Goal: Task Accomplishment & Management: Manage account settings

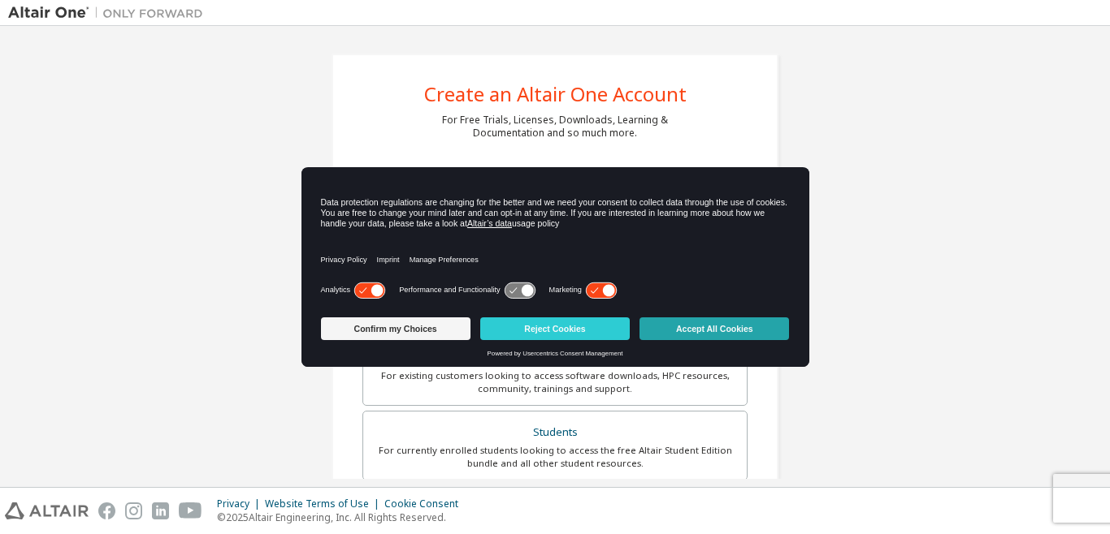
click at [711, 326] on button "Accept All Cookies" at bounding box center [713, 329] width 149 height 23
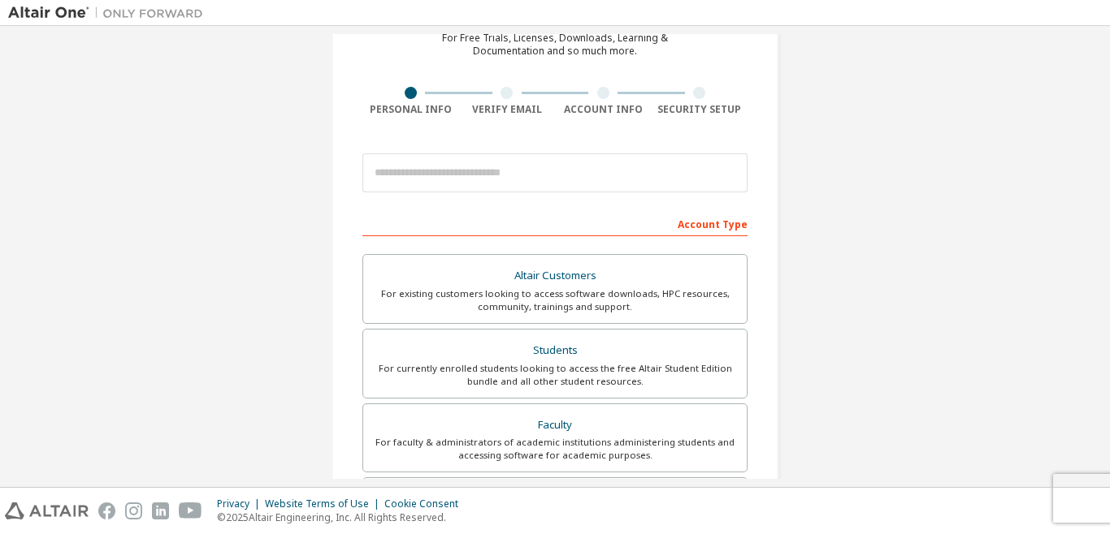
scroll to position [80, 0]
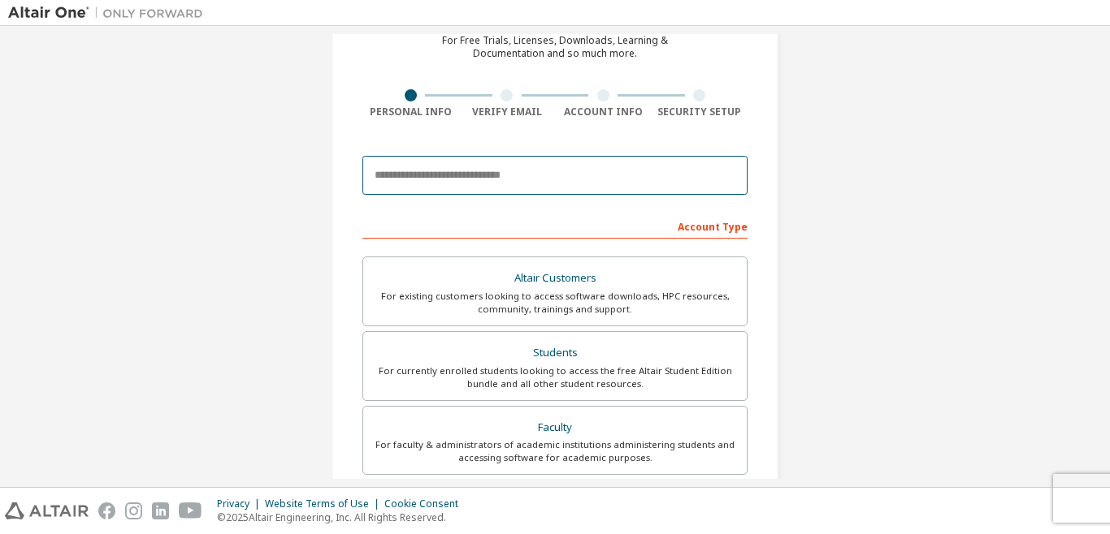
click at [442, 188] on input "email" at bounding box center [554, 175] width 385 height 39
type input "**********"
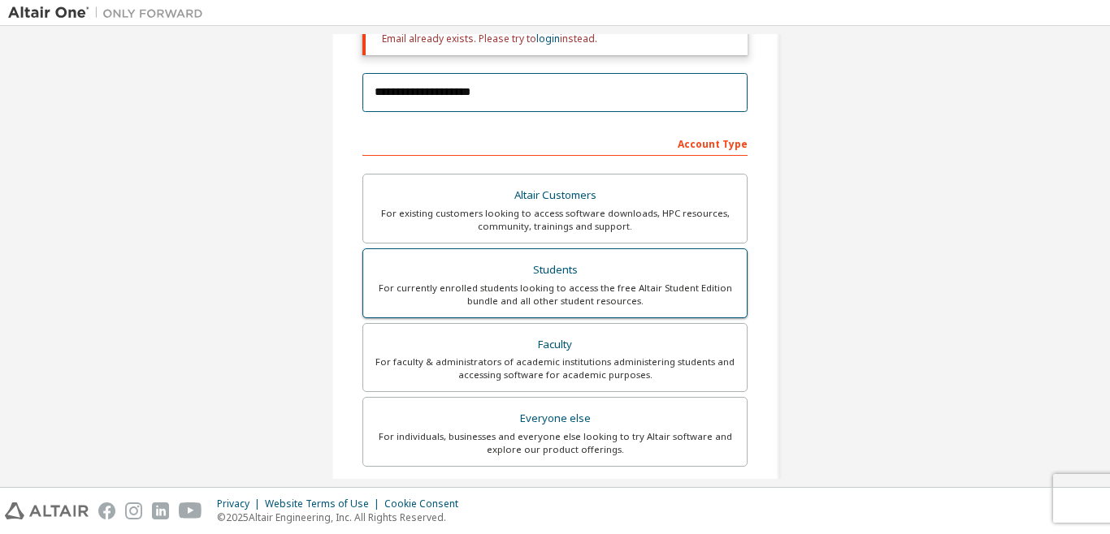
scroll to position [218, 0]
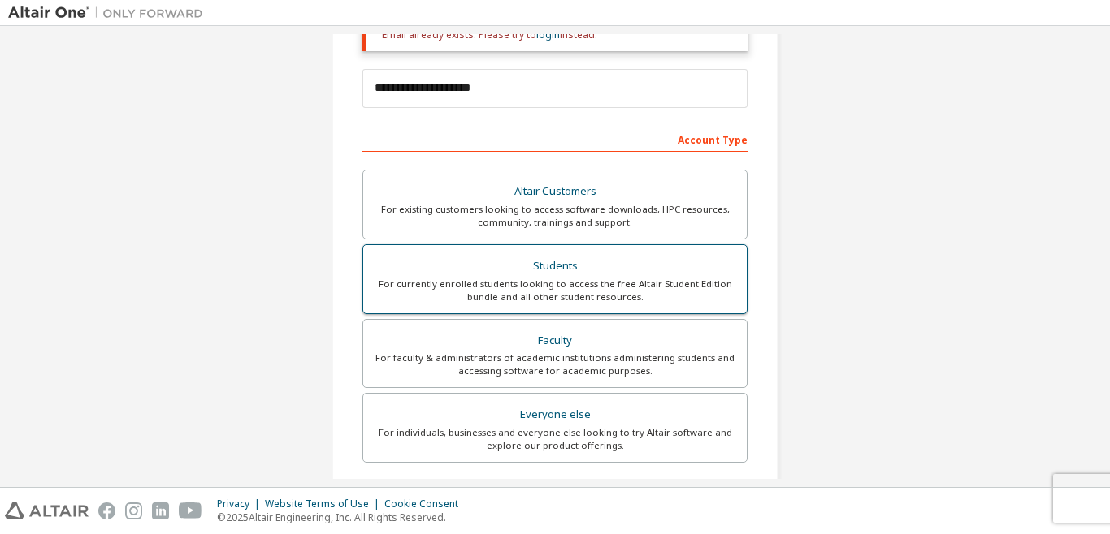
click at [540, 279] on div "For currently enrolled students looking to access the free Altair Student Editi…" at bounding box center [555, 291] width 364 height 26
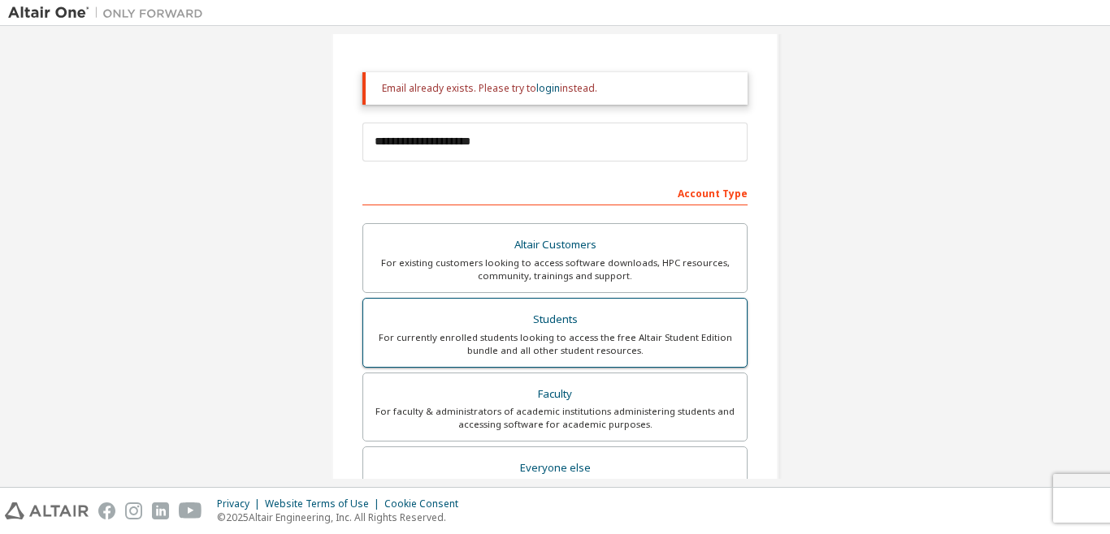
scroll to position [165, 0]
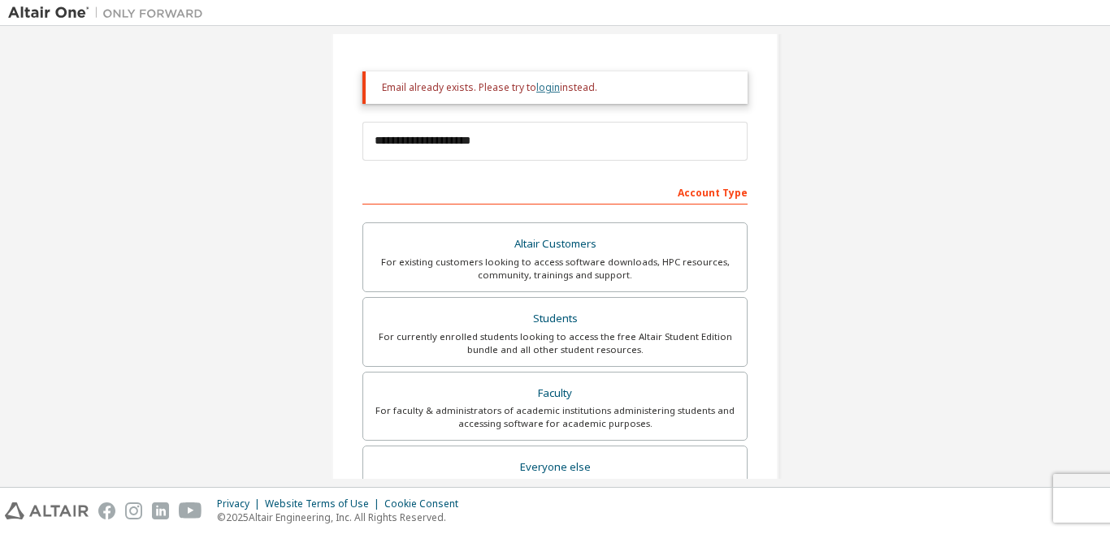
click at [545, 84] on link "login" at bounding box center [548, 87] width 24 height 14
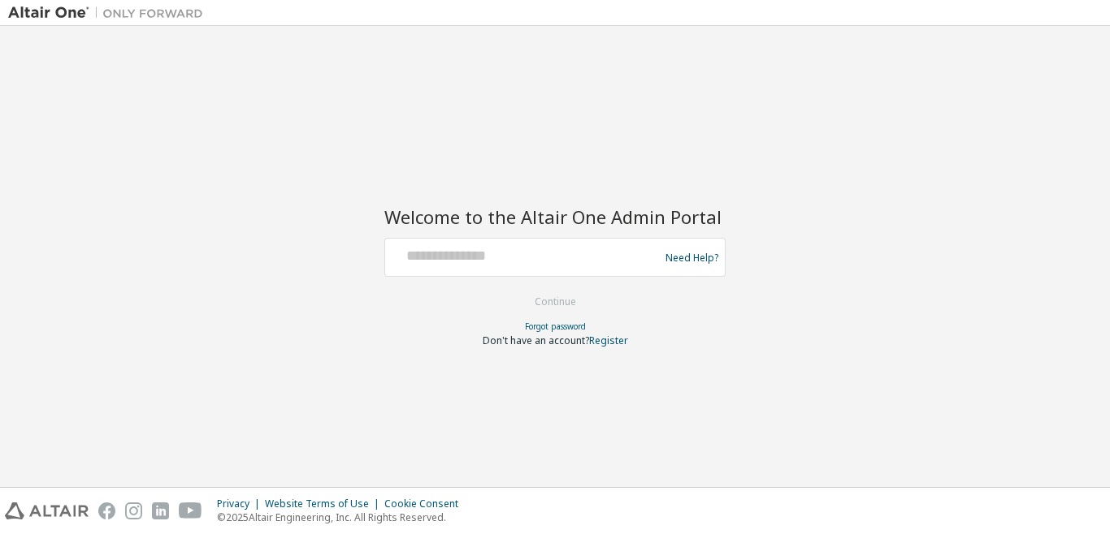
click at [541, 268] on div at bounding box center [525, 257] width 266 height 31
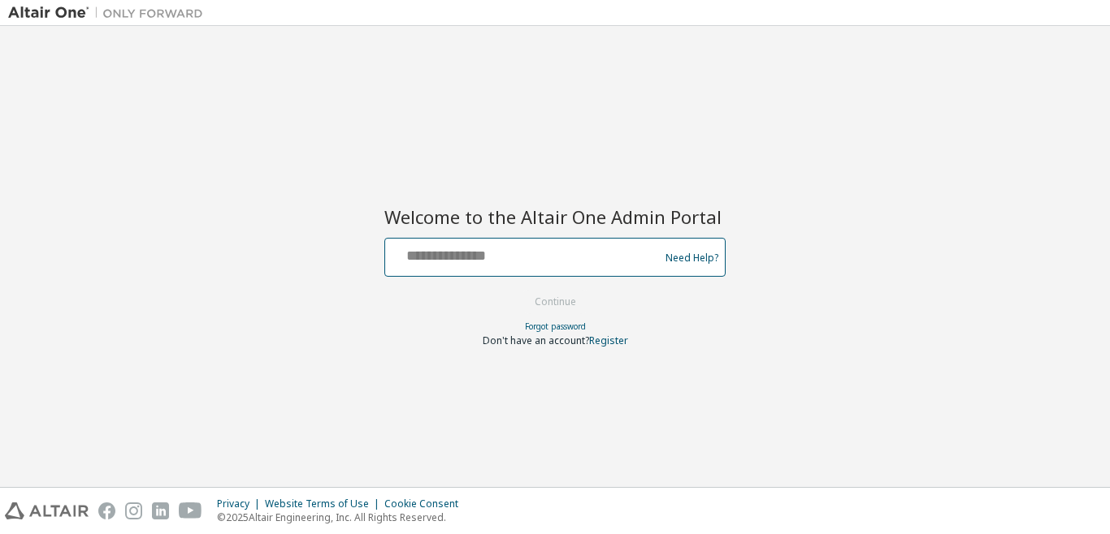
click at [487, 264] on input "text" at bounding box center [525, 254] width 266 height 24
type input "**********"
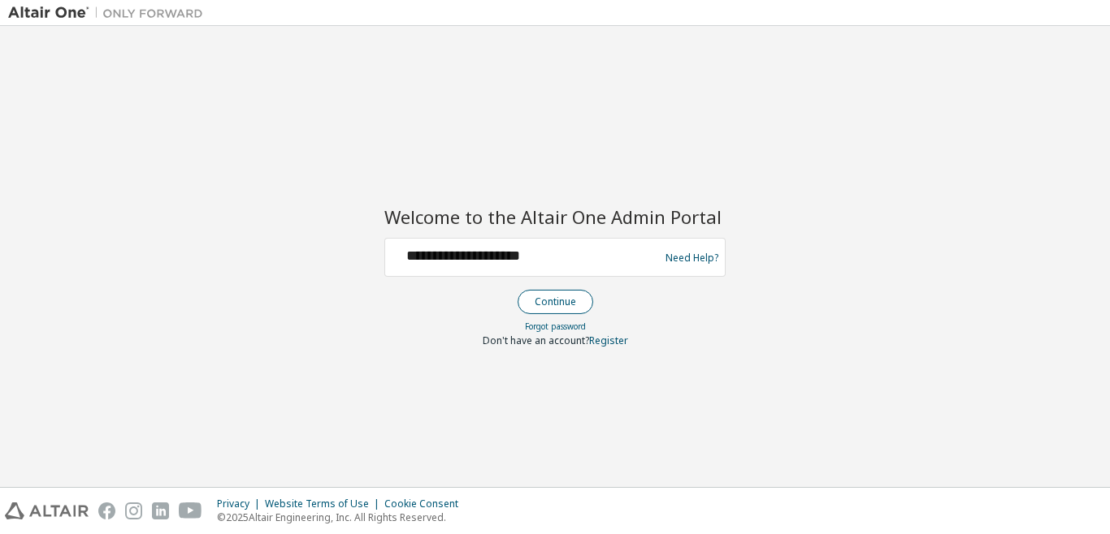
click at [561, 295] on button "Continue" at bounding box center [555, 302] width 76 height 24
